Goal: Navigation & Orientation: Find specific page/section

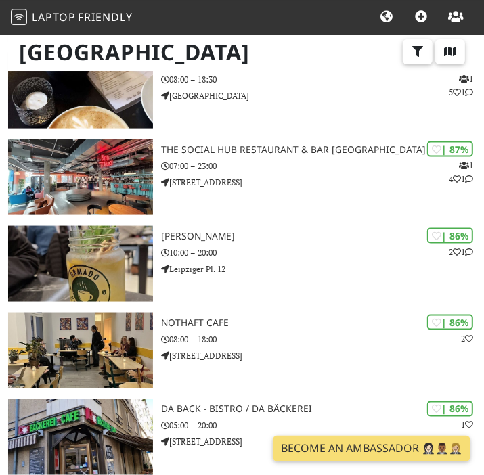
scroll to position [813, 0]
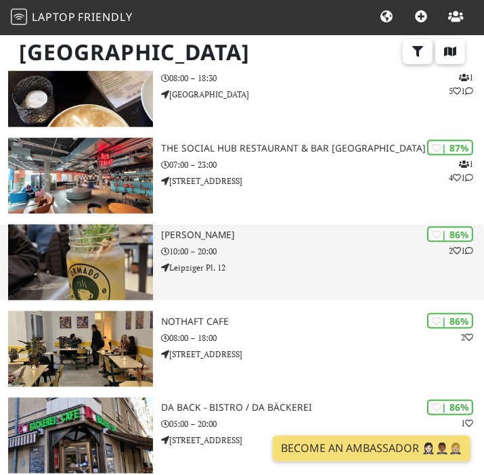
click at [265, 249] on p "10:00 – 20:00" at bounding box center [322, 251] width 323 height 13
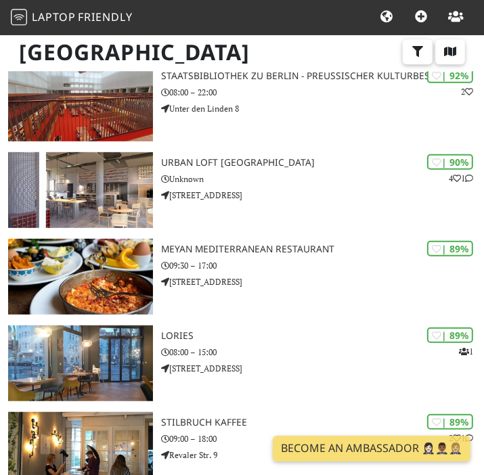
scroll to position [0, 0]
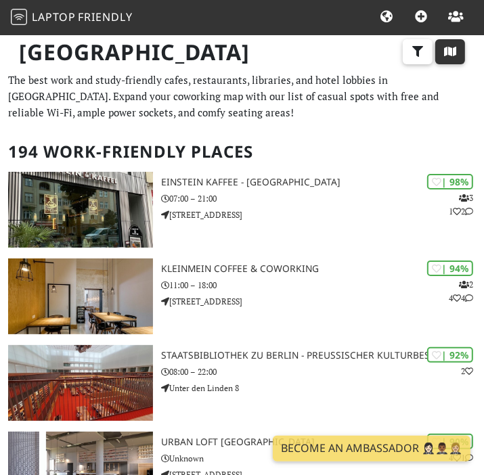
click at [439, 47] on button "button" at bounding box center [450, 52] width 30 height 26
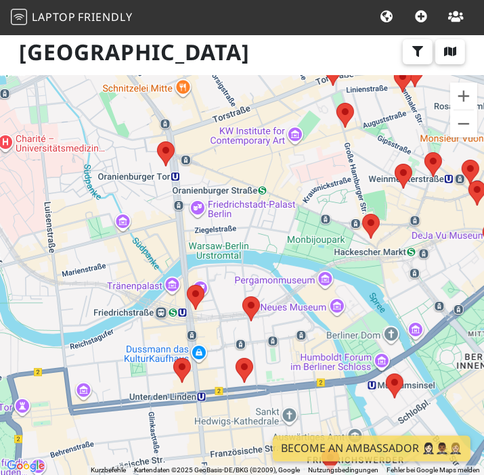
drag, startPoint x: 279, startPoint y: 240, endPoint x: 296, endPoint y: 467, distance: 227.9
click at [296, 467] on div "Kurzbefehle Kartendaten Kartendaten ©2025 GeoBasis-DE/BKG (©2009), Google Karte…" at bounding box center [242, 275] width 484 height 399
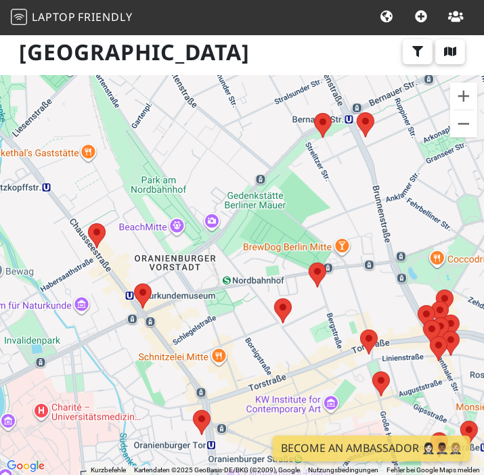
drag, startPoint x: 317, startPoint y: 183, endPoint x: 346, endPoint y: 446, distance: 264.6
click at [346, 446] on div at bounding box center [242, 275] width 484 height 399
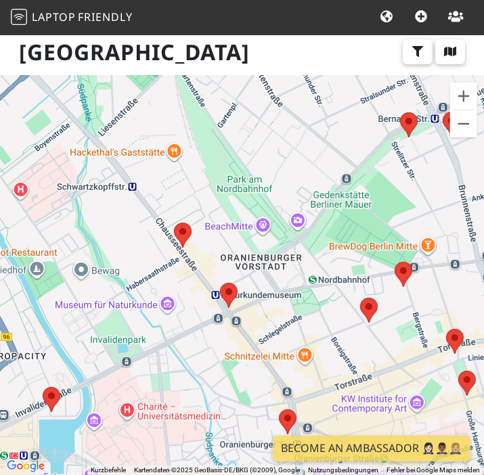
drag, startPoint x: 279, startPoint y: 347, endPoint x: 386, endPoint y: 353, distance: 107.0
click at [386, 353] on div at bounding box center [242, 275] width 484 height 399
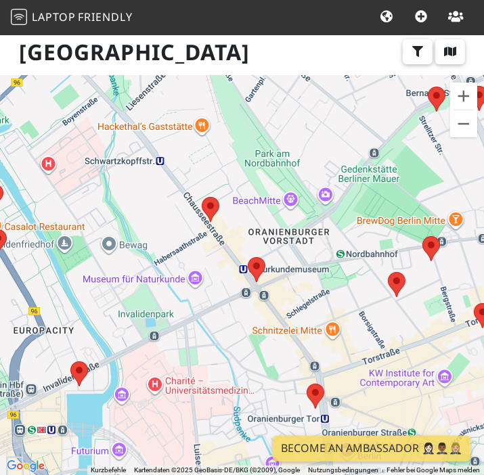
click at [386, 353] on div at bounding box center [242, 275] width 484 height 399
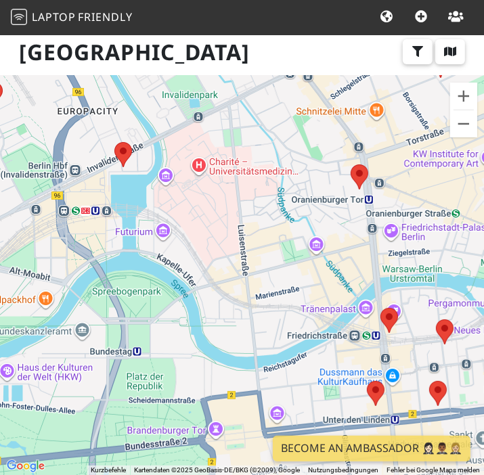
drag, startPoint x: 372, startPoint y: 335, endPoint x: 413, endPoint y: 115, distance: 223.6
click at [413, 115] on div at bounding box center [242, 275] width 484 height 399
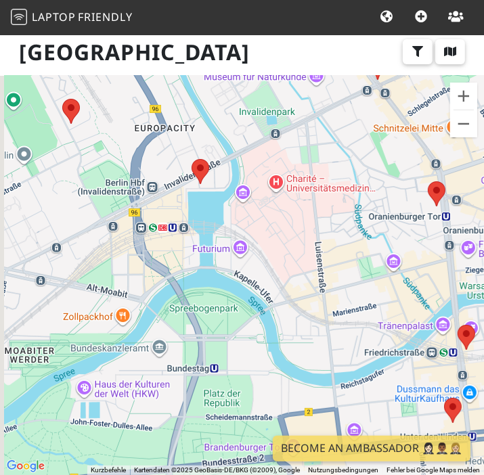
drag, startPoint x: 247, startPoint y: 156, endPoint x: 363, endPoint y: 195, distance: 122.8
click at [363, 195] on div at bounding box center [242, 275] width 484 height 399
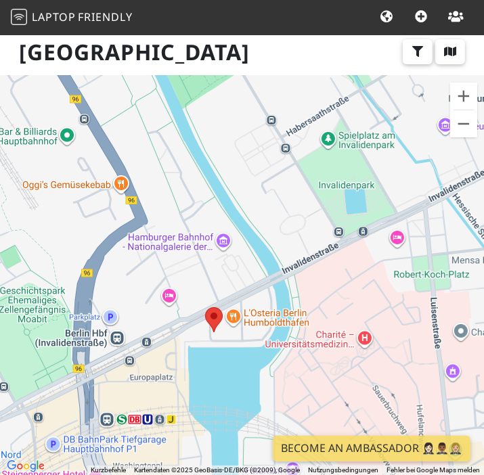
drag, startPoint x: 272, startPoint y: 216, endPoint x: 358, endPoint y: 369, distance: 176.2
click at [358, 369] on div at bounding box center [242, 275] width 484 height 399
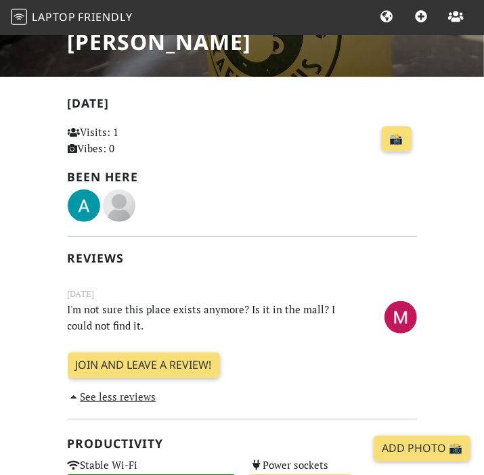
scroll to position [244, 0]
